Goal: Book appointment/travel/reservation

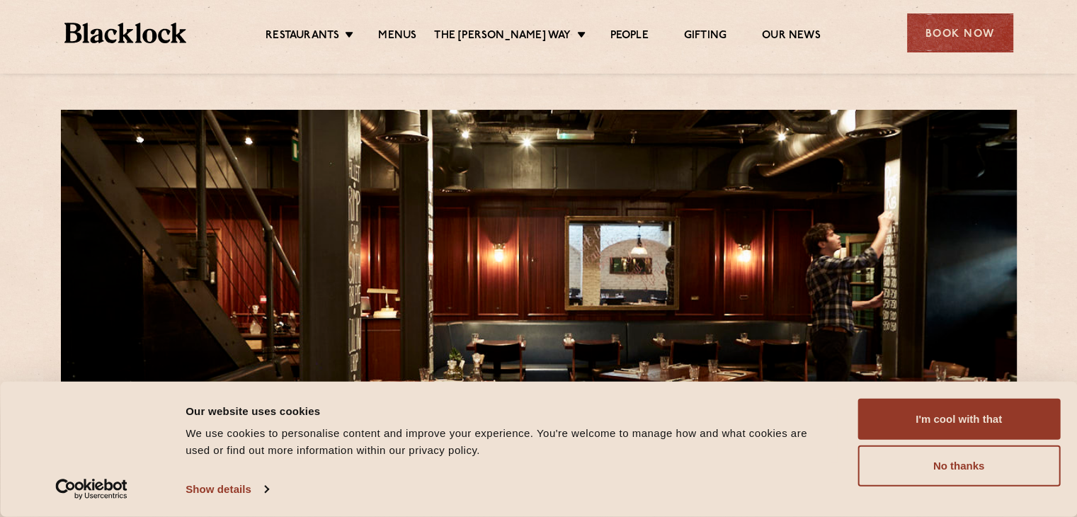
click at [952, 38] on div "Book Now" at bounding box center [960, 32] width 106 height 39
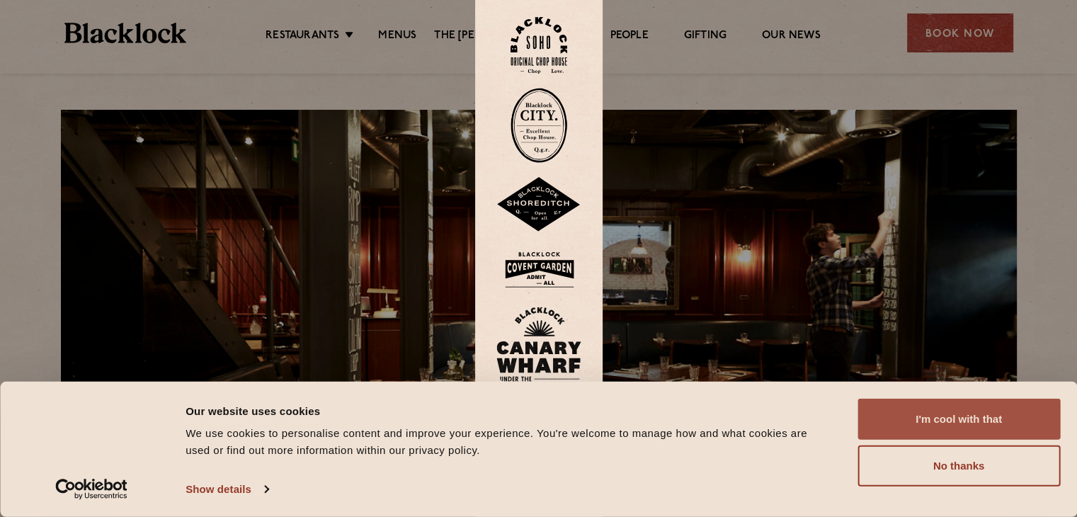
click at [921, 419] on button "I'm cool with that" at bounding box center [959, 419] width 203 height 41
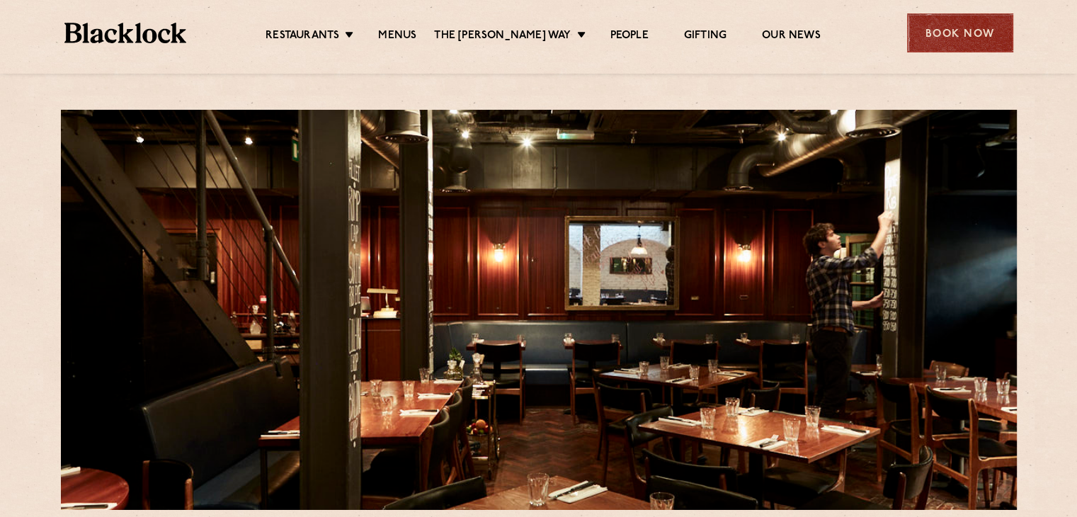
click at [935, 35] on div "Book Now" at bounding box center [960, 32] width 106 height 39
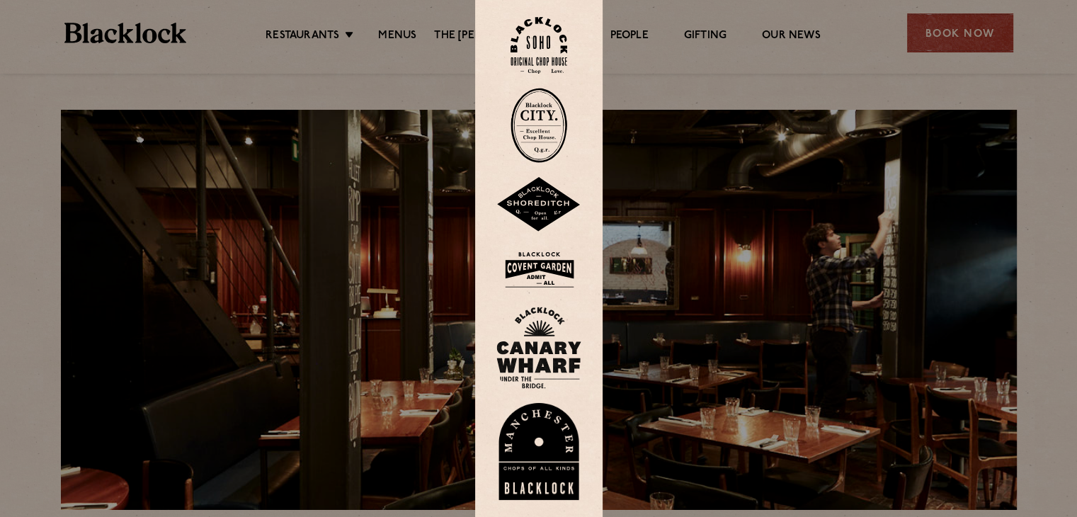
click at [547, 30] on img at bounding box center [539, 45] width 57 height 57
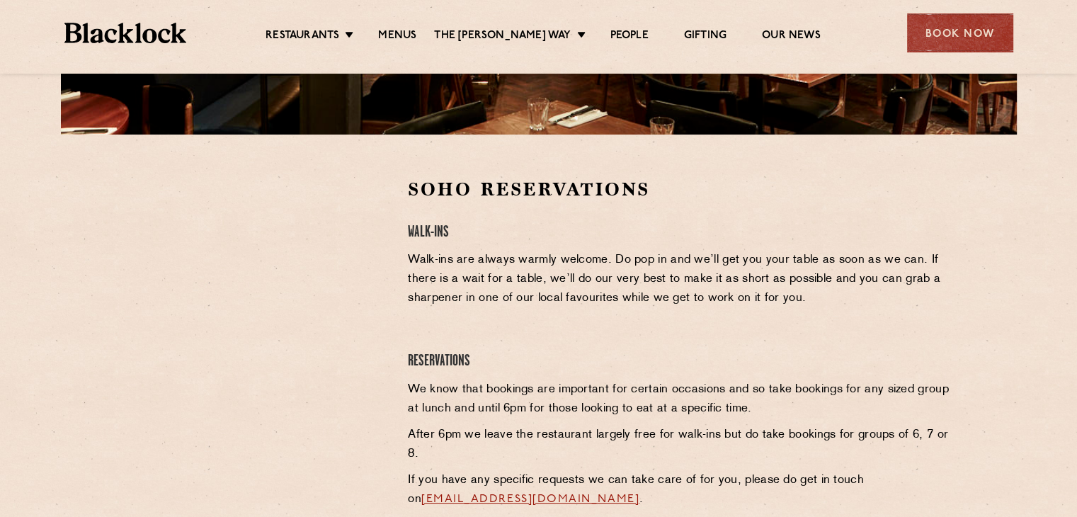
scroll to position [354, 0]
